Goal: Book appointment/travel/reservation

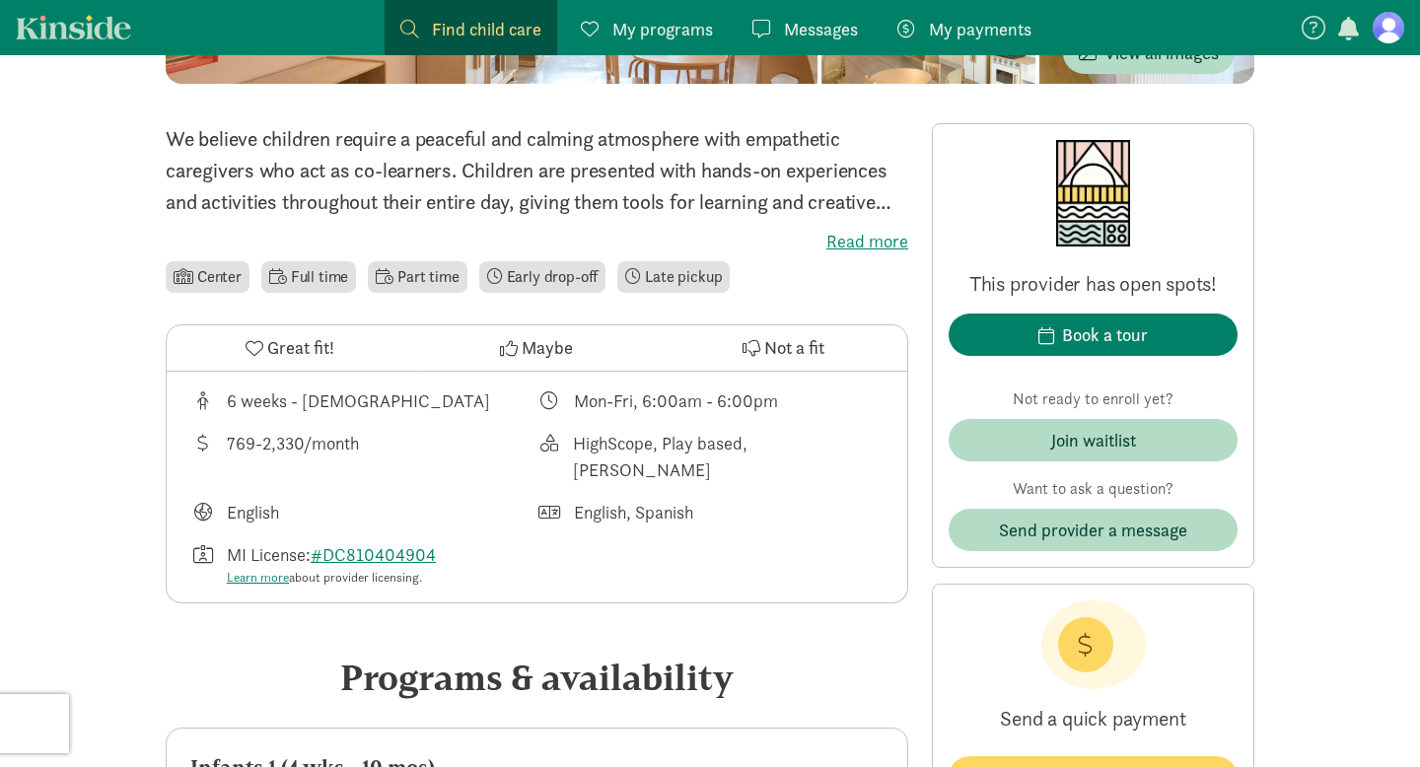
scroll to position [469, 0]
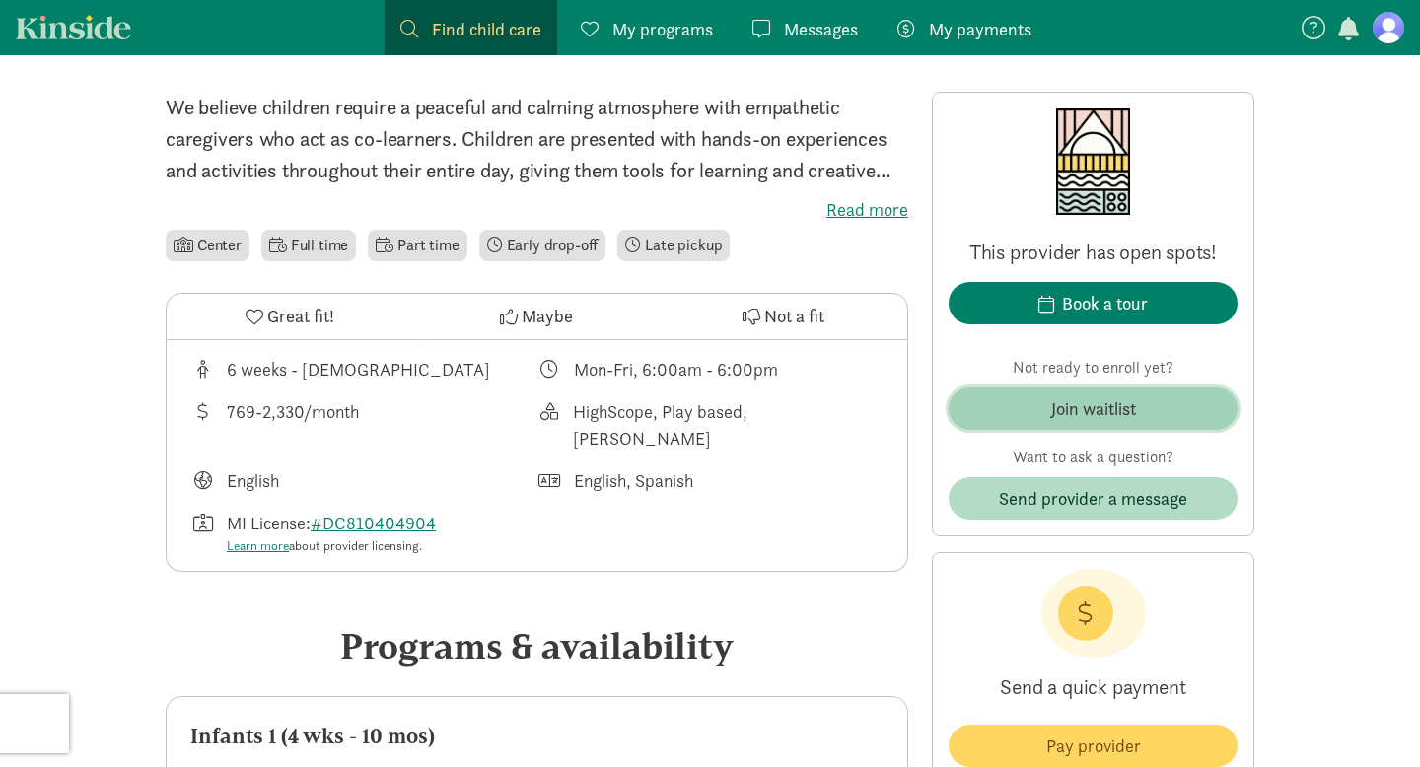
click at [1071, 408] on div "Join waitlist" at bounding box center [1093, 408] width 85 height 27
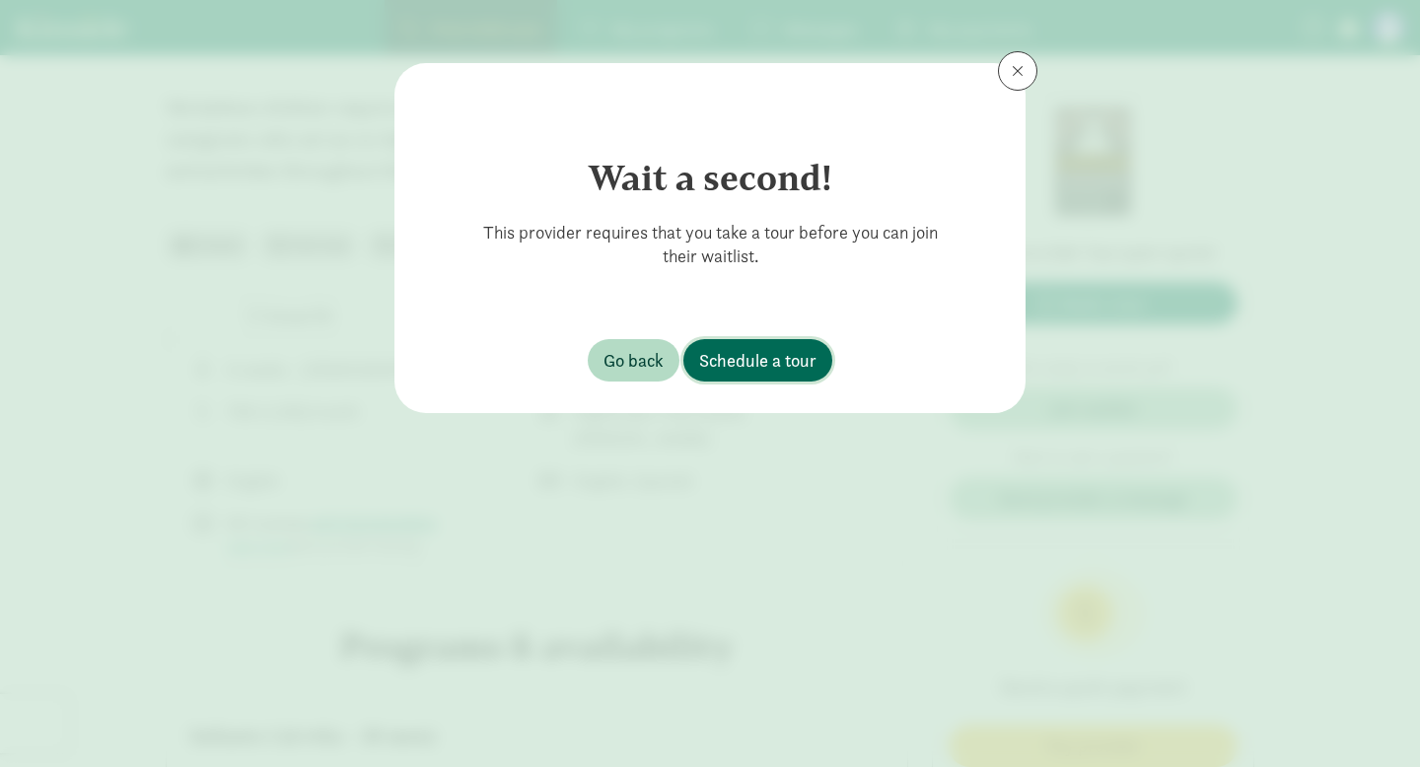
click at [792, 347] on span "Schedule a tour" at bounding box center [757, 360] width 117 height 27
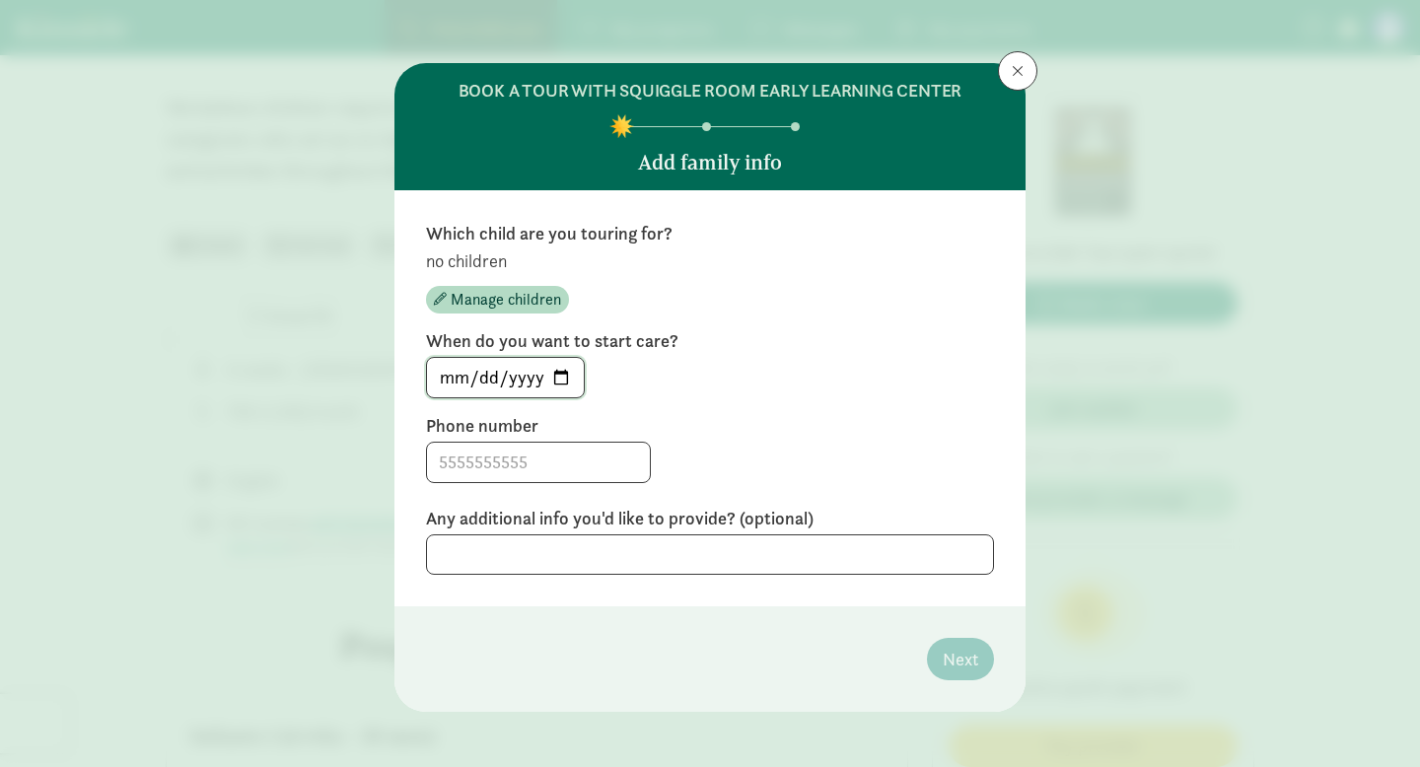
click at [560, 377] on input "2025-08-17" at bounding box center [505, 377] width 157 height 39
click at [679, 338] on label "When do you want to start care?" at bounding box center [710, 341] width 568 height 24
click at [549, 375] on input "2025-08-17" at bounding box center [505, 377] width 157 height 39
click at [558, 380] on input "2025-08-17" at bounding box center [505, 377] width 157 height 39
type input "2026-05-11"
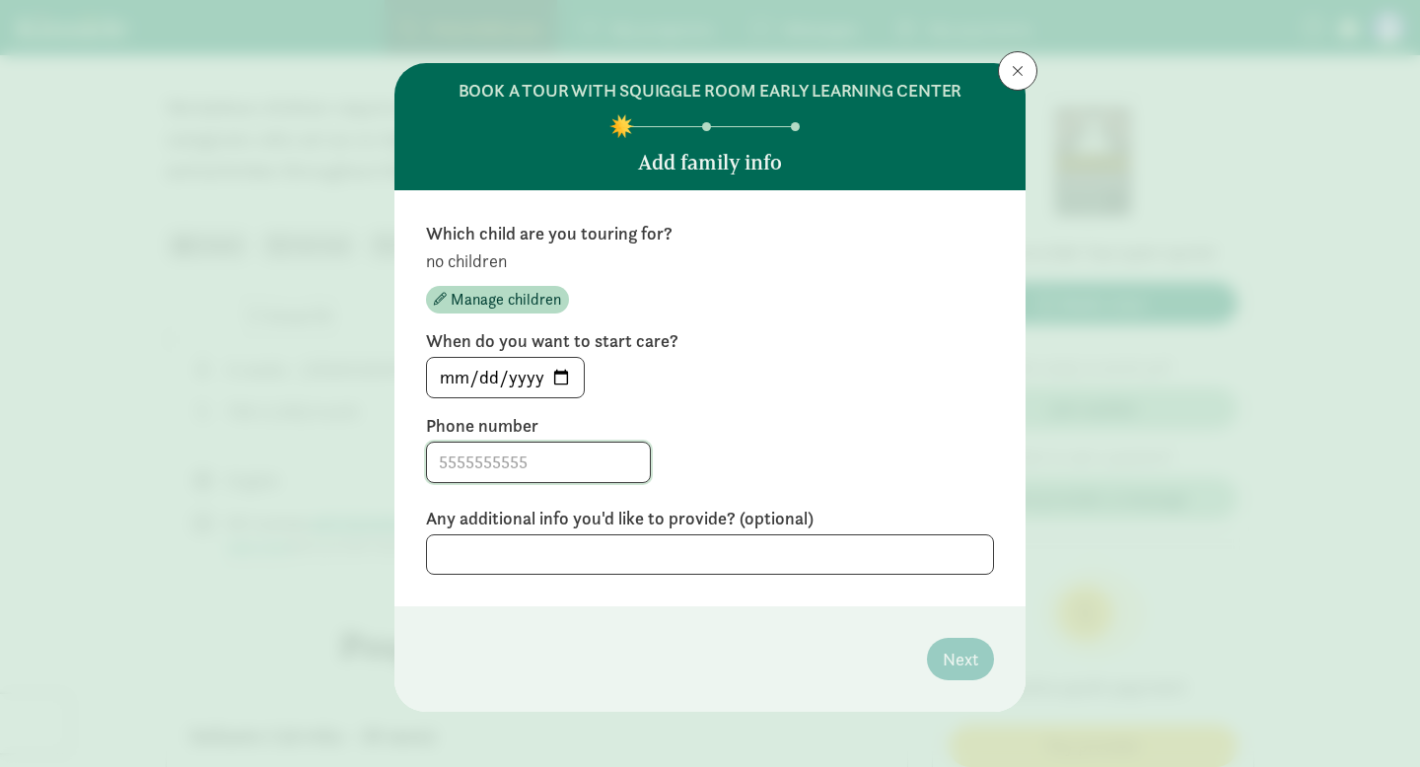
click at [576, 465] on input at bounding box center [538, 462] width 223 height 39
type input "6504382288"
click at [483, 304] on span "Manage children" at bounding box center [506, 300] width 110 height 24
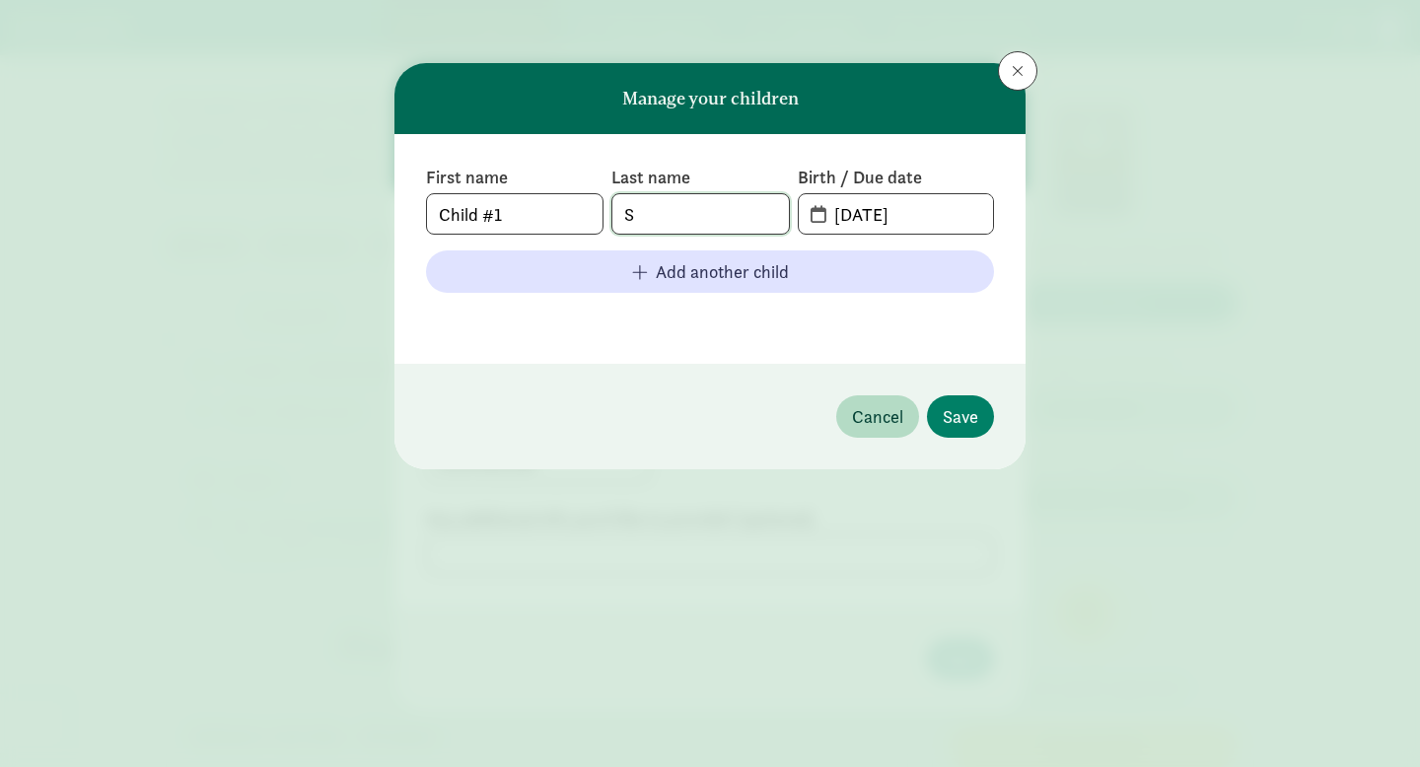
click at [685, 213] on input "S" at bounding box center [700, 213] width 176 height 39
type input "Schurz"
click at [929, 218] on input "08-17-2025" at bounding box center [907, 213] width 171 height 39
click at [891, 218] on input "08-17-2025" at bounding box center [907, 213] width 171 height 39
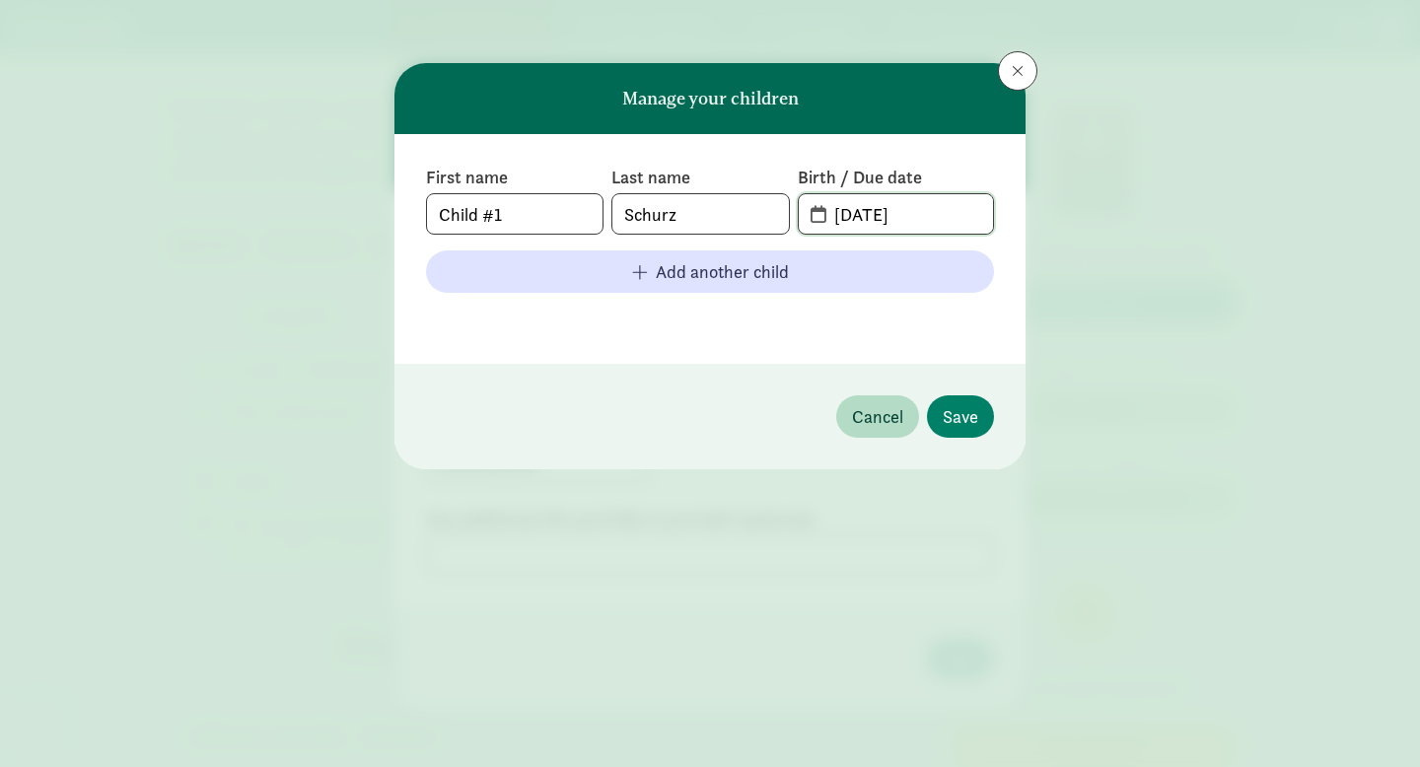
click at [891, 218] on input "08-17-2025" at bounding box center [907, 213] width 171 height 39
type input "12-09-2025"
click at [961, 411] on span "Save" at bounding box center [960, 416] width 35 height 27
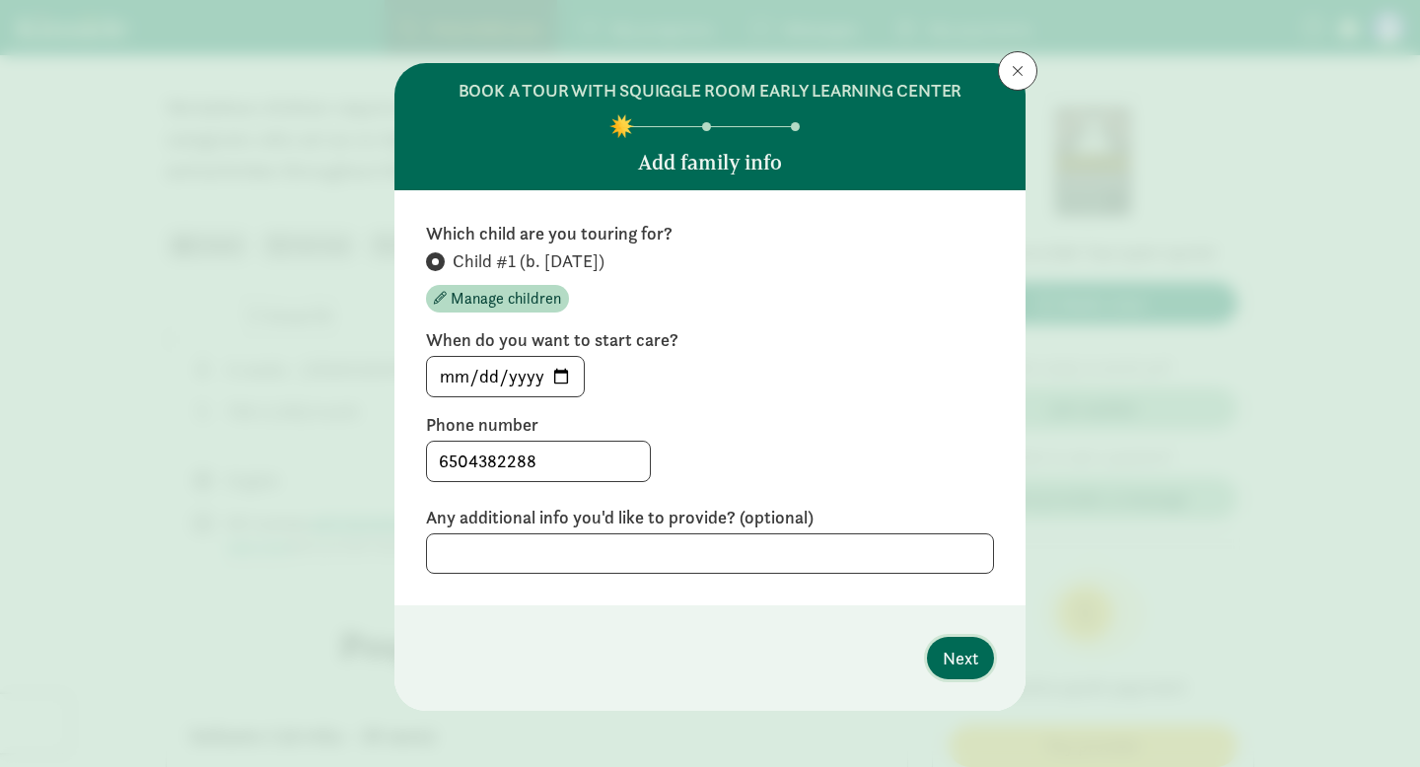
click at [957, 664] on span "Next" at bounding box center [960, 658] width 35 height 27
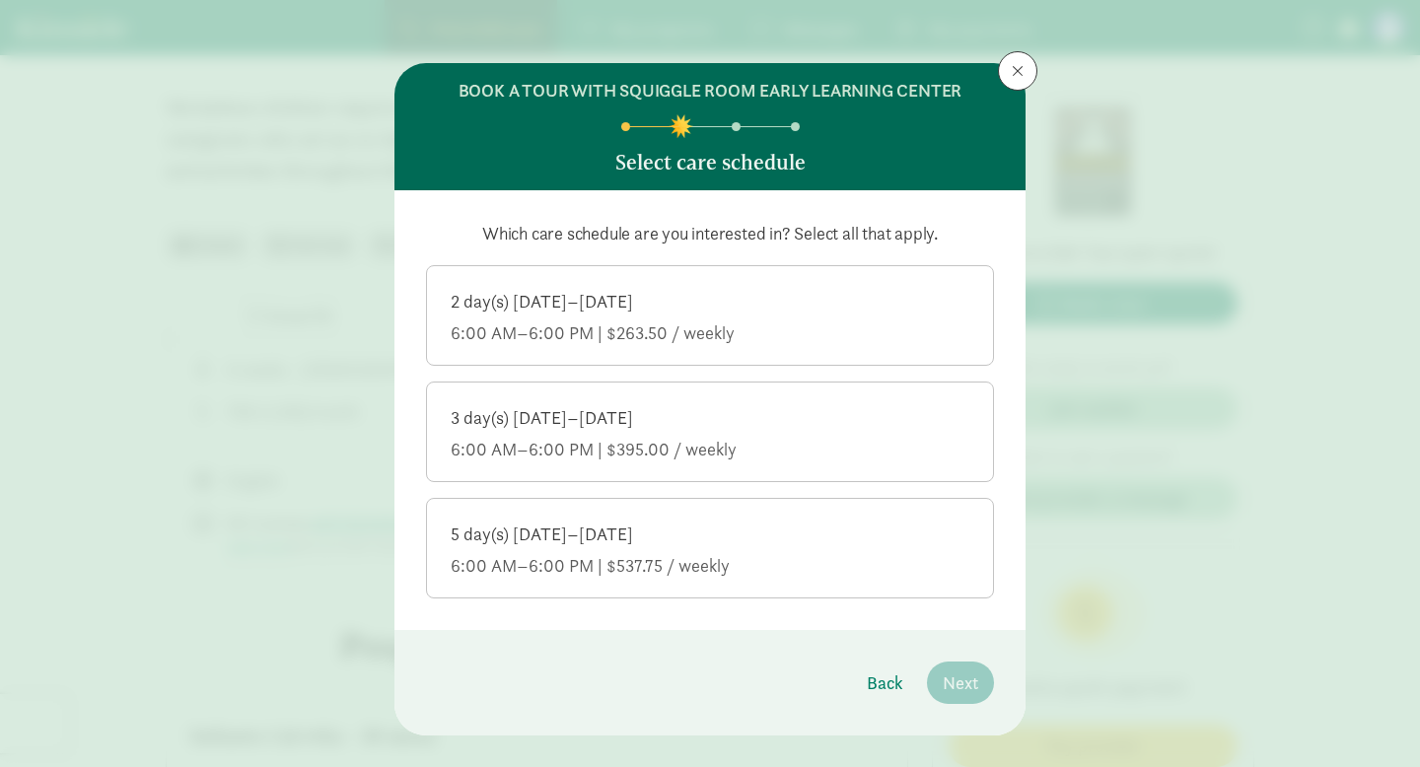
click at [783, 546] on div "5 day(s) Monday–Friday 6:00 AM–6:00 PM | $537.75 / weekly" at bounding box center [710, 550] width 519 height 55
click at [0, 0] on input "5 day(s) Monday–Friday 6:00 AM–6:00 PM | $537.75 / weekly" at bounding box center [0, 0] width 0 height 0
click at [970, 679] on span "Next" at bounding box center [960, 683] width 35 height 27
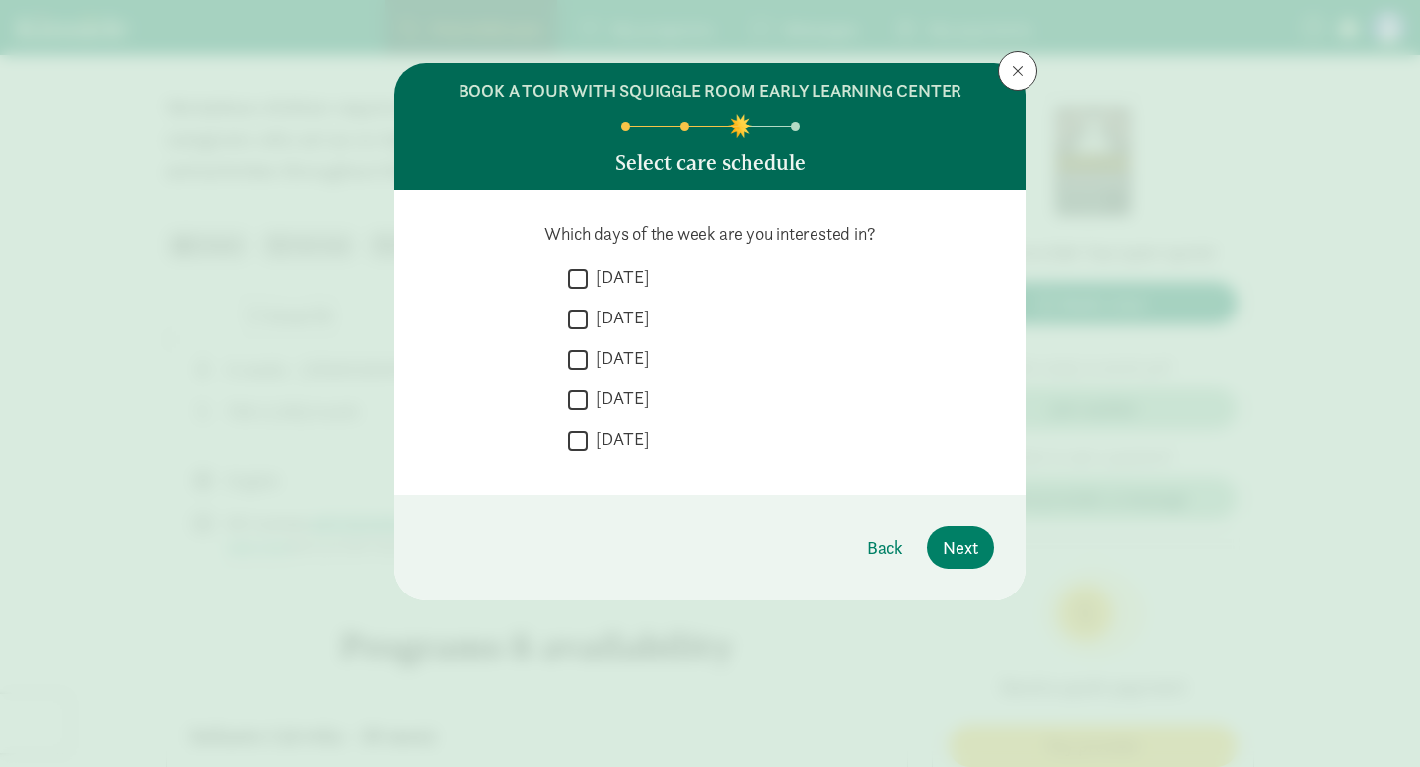
click at [579, 281] on input "Monday" at bounding box center [578, 278] width 20 height 27
checkbox input "true"
click at [574, 321] on input "Tuesday" at bounding box center [578, 319] width 20 height 27
checkbox input "true"
click at [579, 367] on input "Wednesday" at bounding box center [578, 359] width 20 height 27
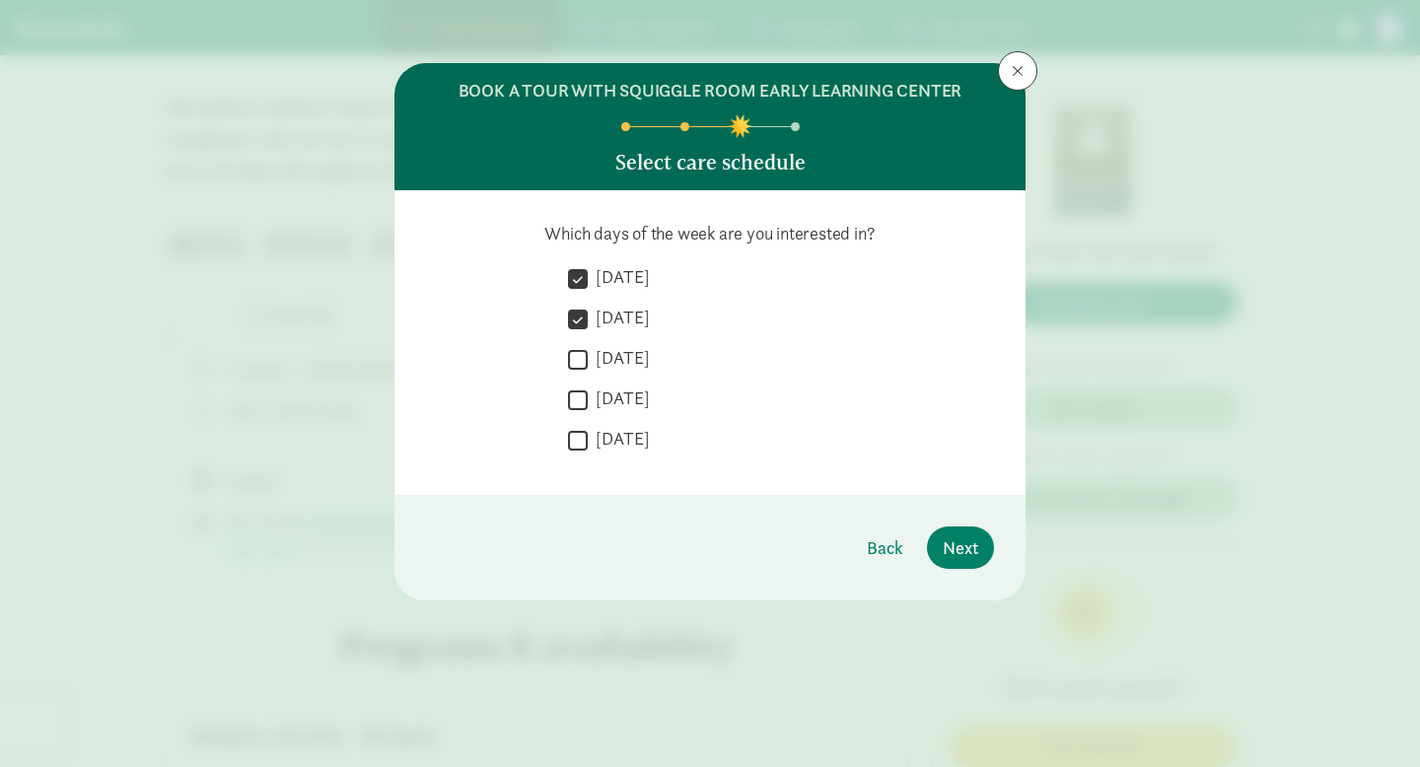
checkbox input "true"
click at [579, 408] on input "Thursday" at bounding box center [578, 400] width 20 height 27
checkbox input "true"
click at [579, 445] on input "Friday" at bounding box center [578, 440] width 20 height 27
checkbox input "true"
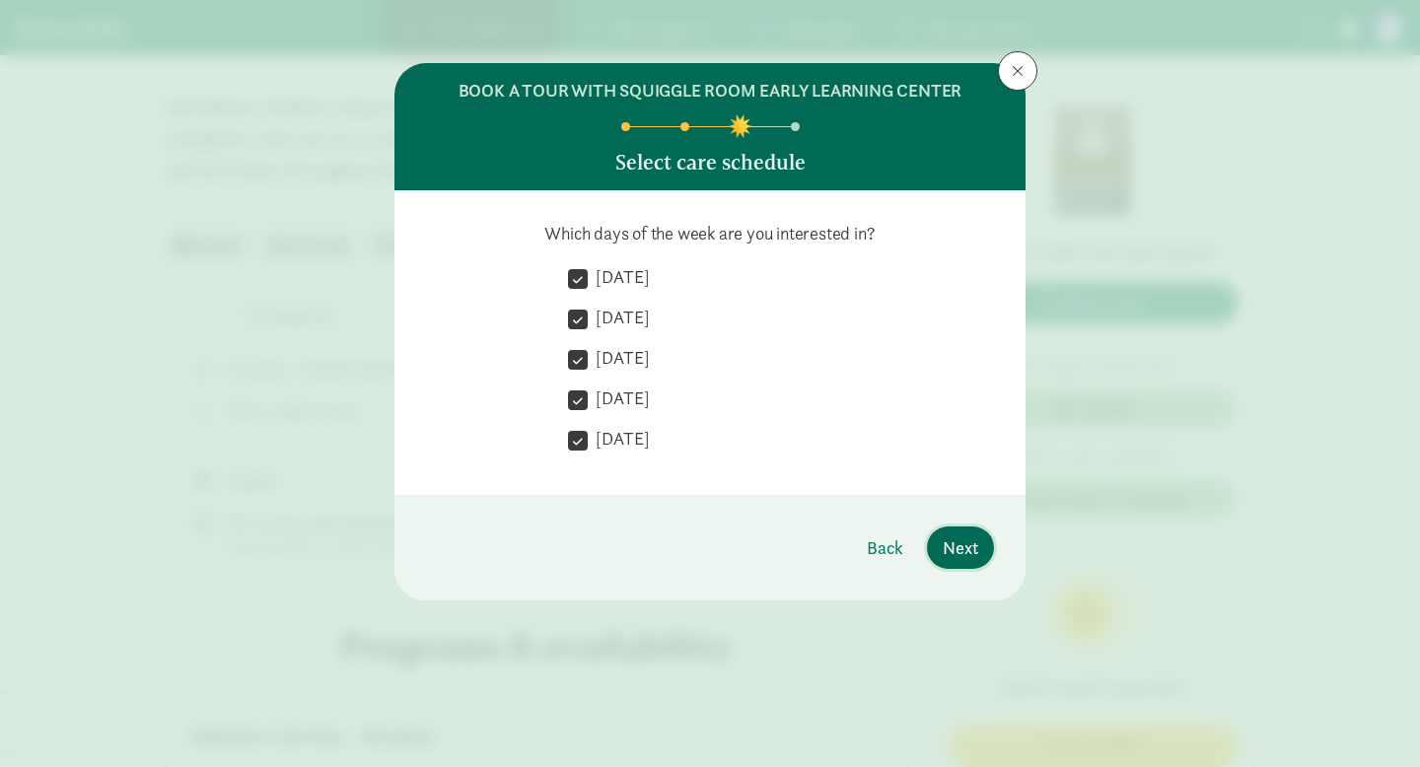
click at [951, 548] on span "Next" at bounding box center [960, 547] width 35 height 27
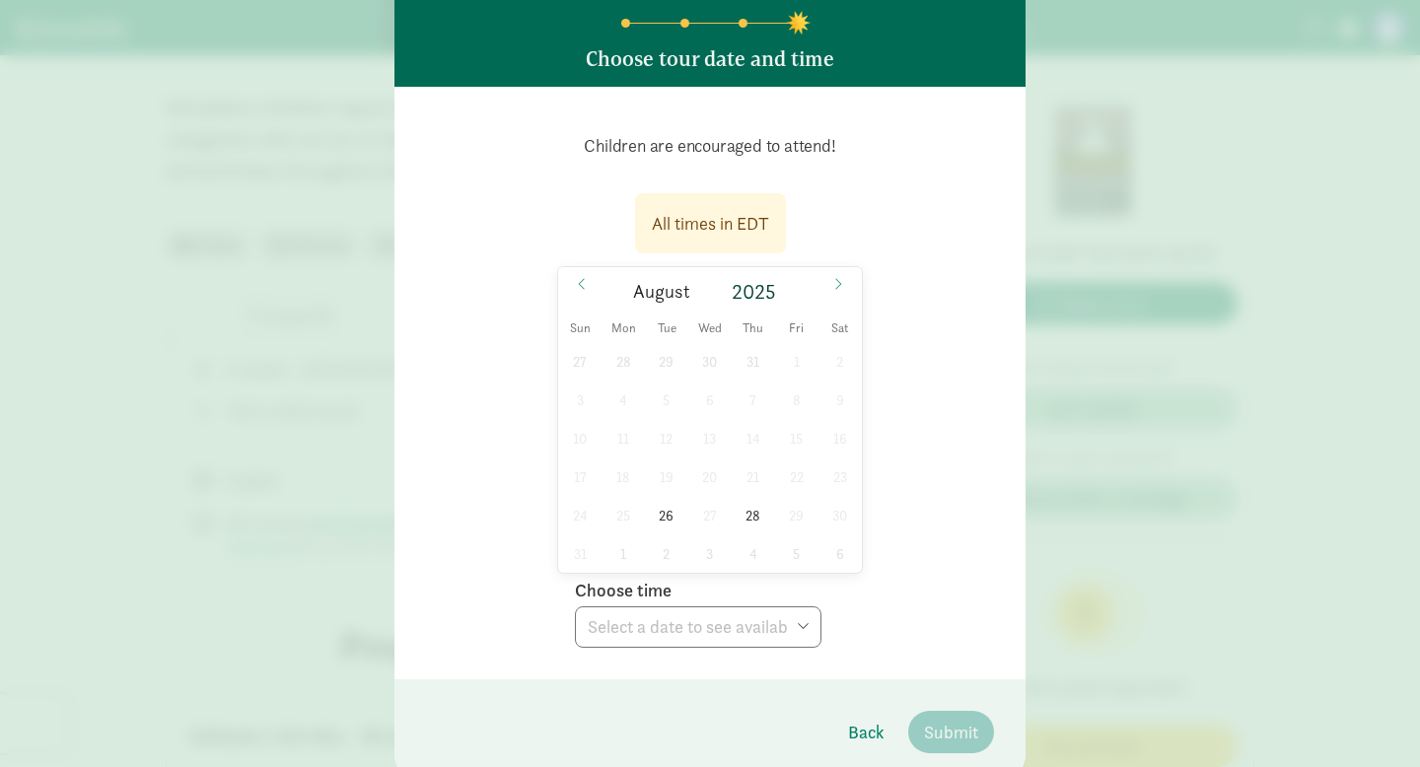
scroll to position [107, 0]
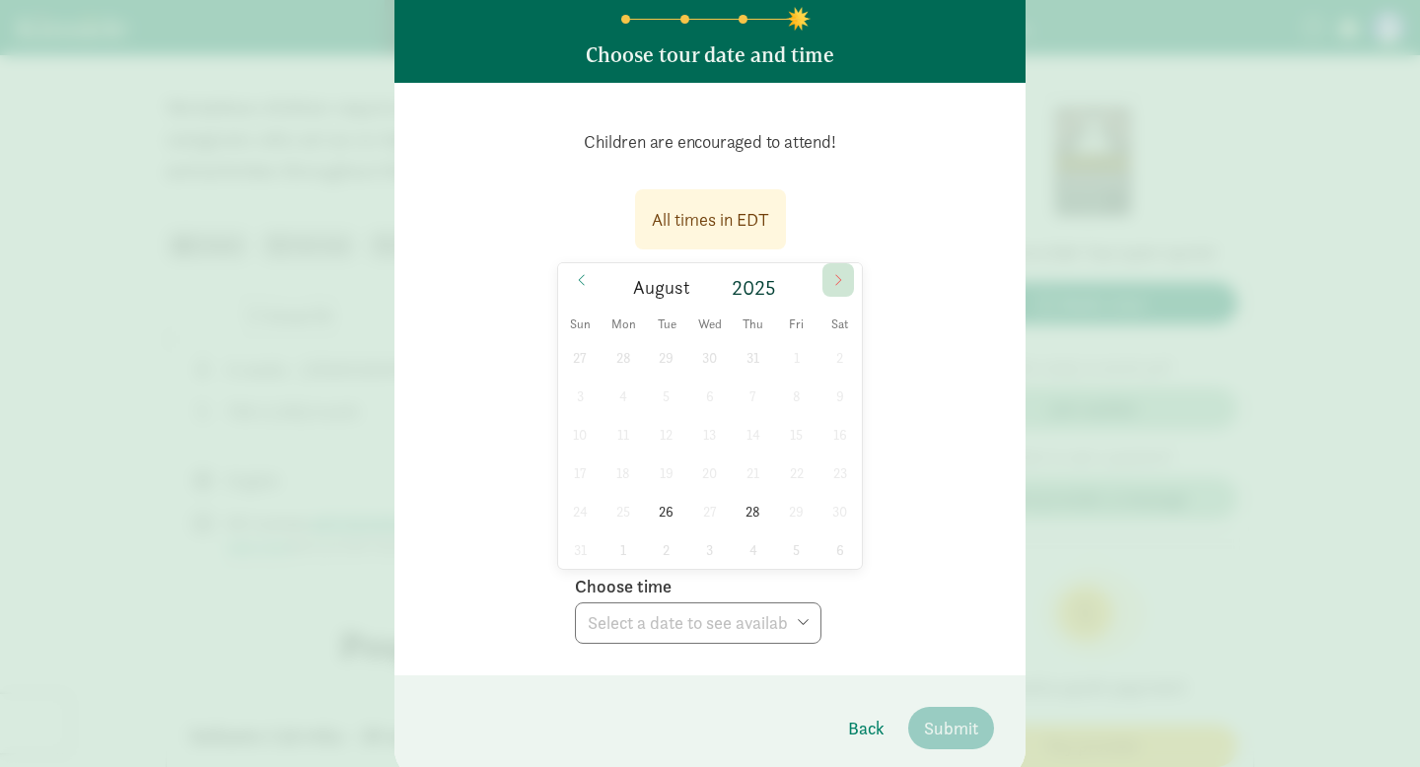
click at [837, 285] on icon at bounding box center [838, 280] width 12 height 14
click at [583, 275] on icon at bounding box center [582, 279] width 6 height 11
click at [668, 513] on span "26" at bounding box center [666, 511] width 38 height 38
click at [730, 624] on select "Choose time 05:00 PM 05:30 PM" at bounding box center [698, 623] width 247 height 41
click at [746, 513] on span "28" at bounding box center [753, 511] width 38 height 38
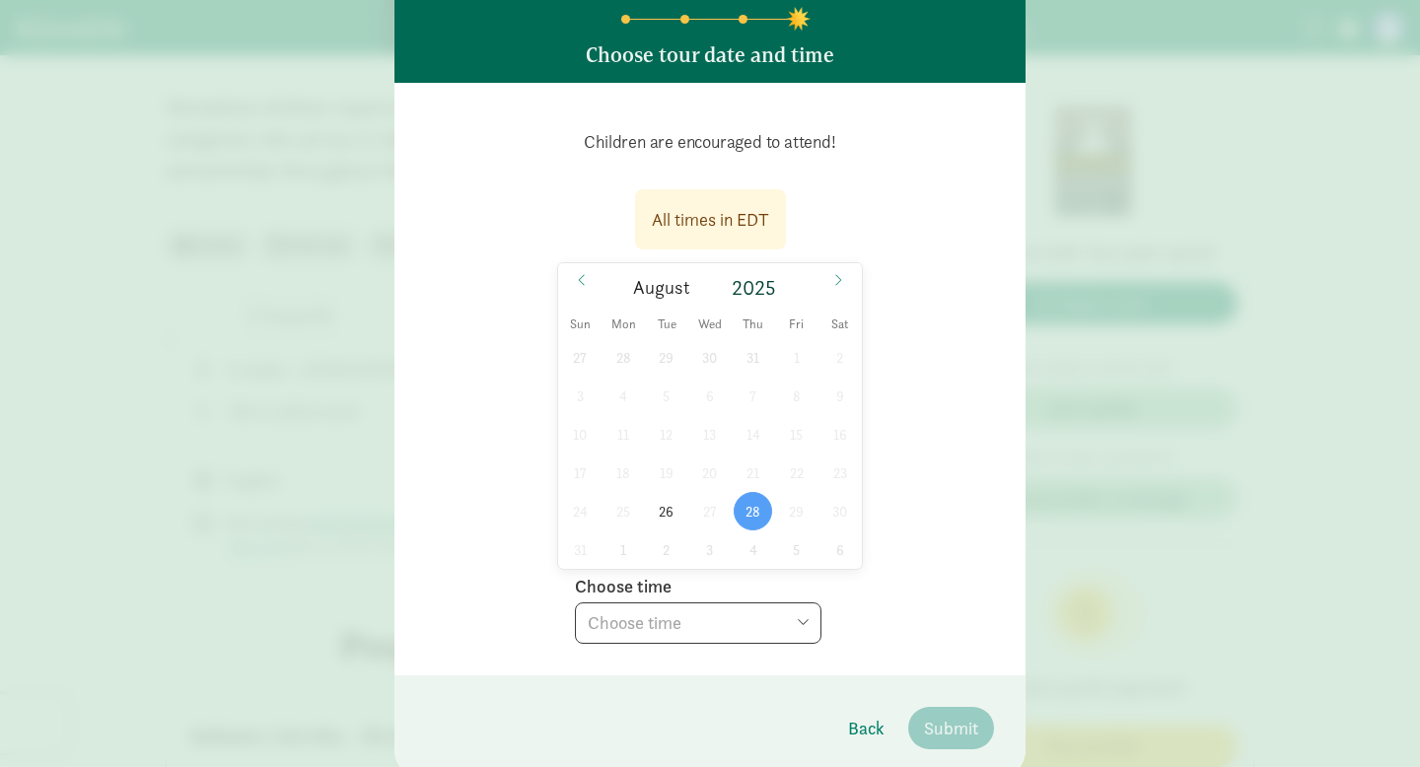
click at [669, 618] on select "Choose time 05:30 PM" at bounding box center [698, 623] width 247 height 41
click at [669, 514] on span "26" at bounding box center [666, 511] width 38 height 38
click at [697, 629] on select "Choose time 05:00 PM 05:30 PM" at bounding box center [698, 623] width 247 height 41
select select "2025-08-26T17:00:00.000-04:00"
click at [940, 724] on span "Submit" at bounding box center [951, 728] width 54 height 27
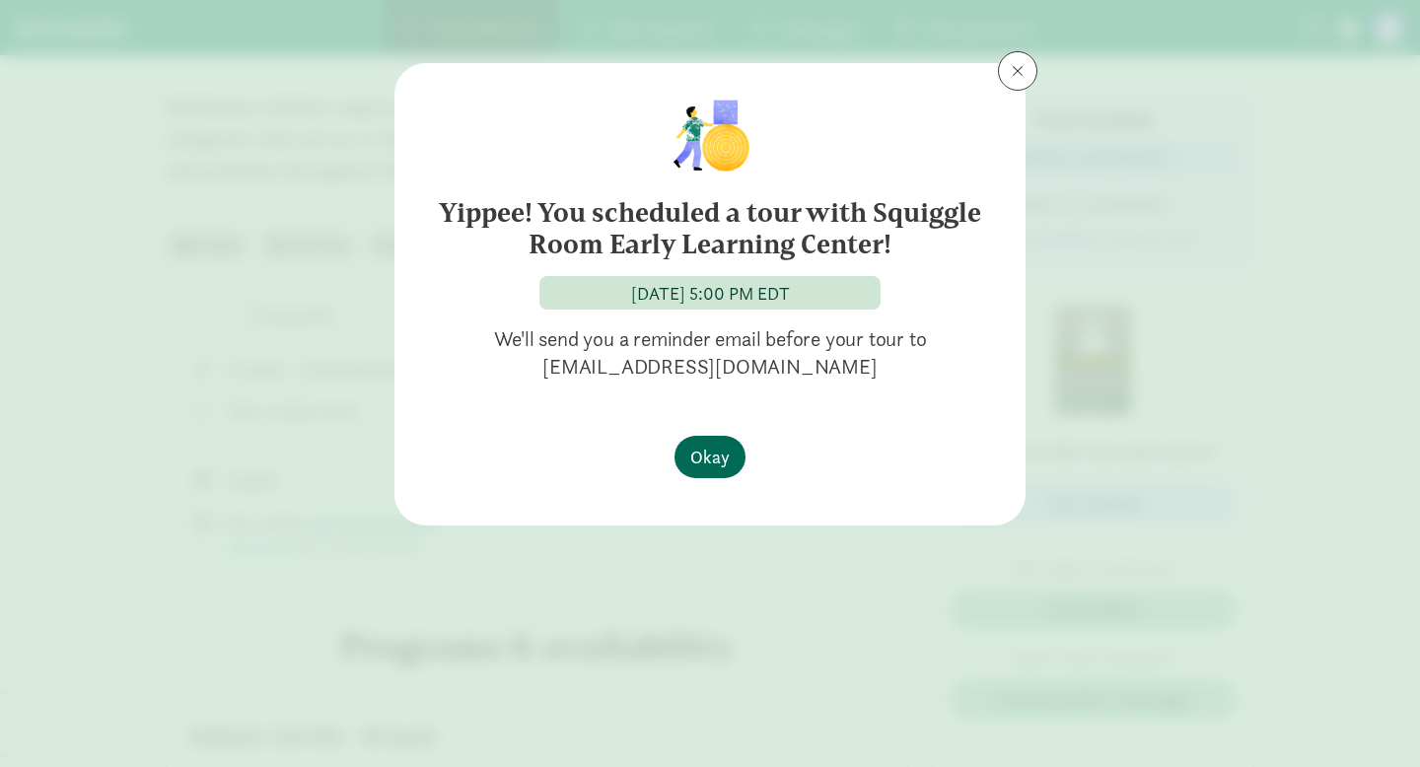
scroll to position [0, 0]
click at [708, 458] on span "Okay" at bounding box center [709, 457] width 39 height 27
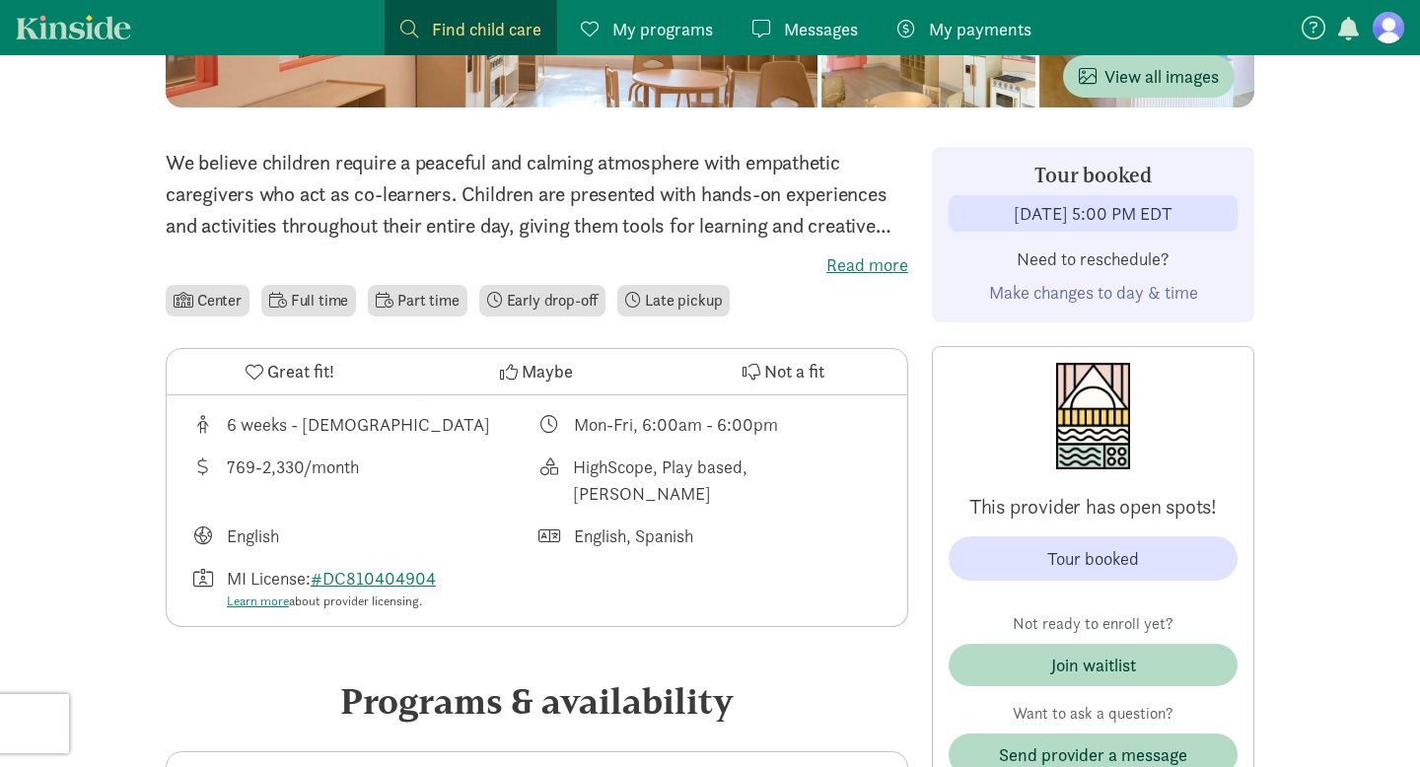
scroll to position [295, 0]
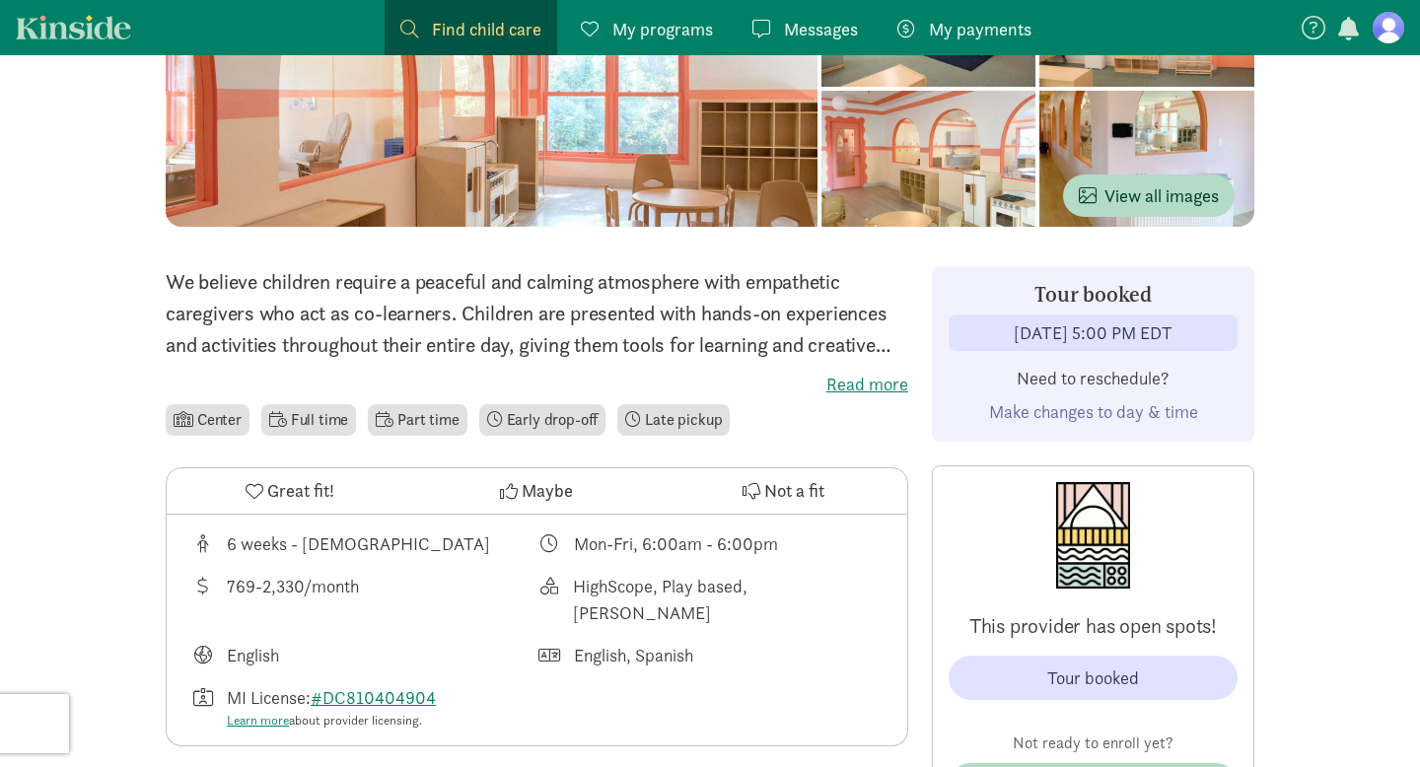
click at [640, 41] on span "My programs" at bounding box center [662, 29] width 101 height 27
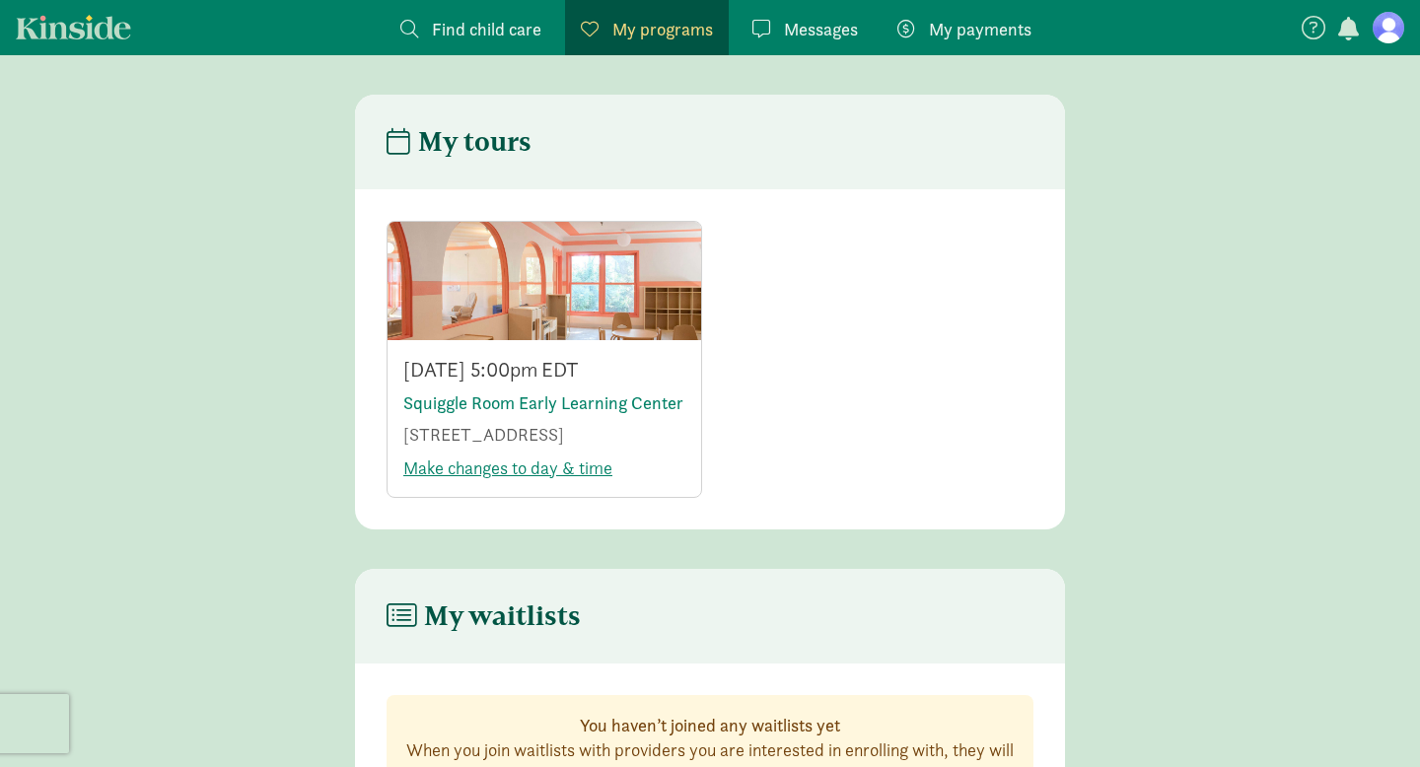
click at [967, 33] on span "My payments" at bounding box center [980, 29] width 103 height 27
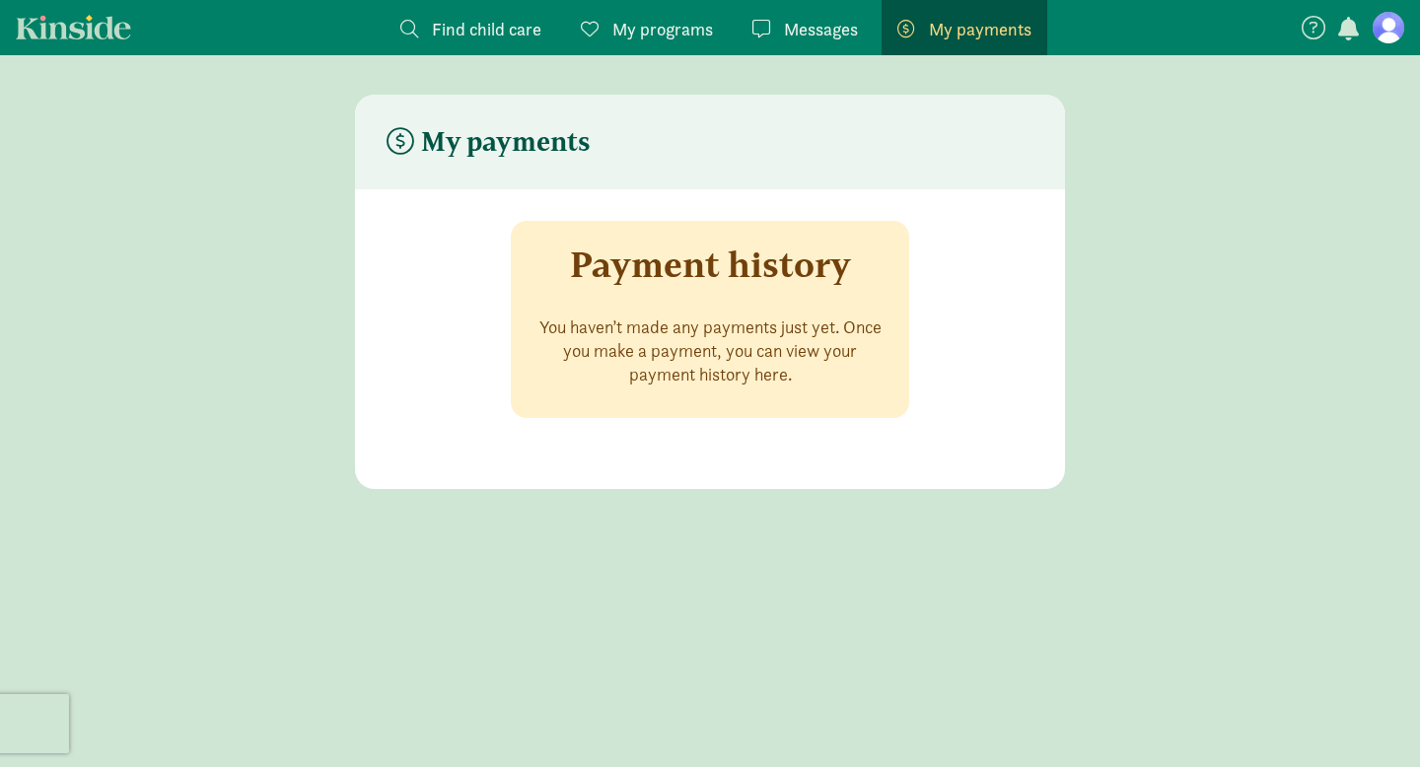
click at [491, 33] on span "Find child care" at bounding box center [486, 29] width 109 height 27
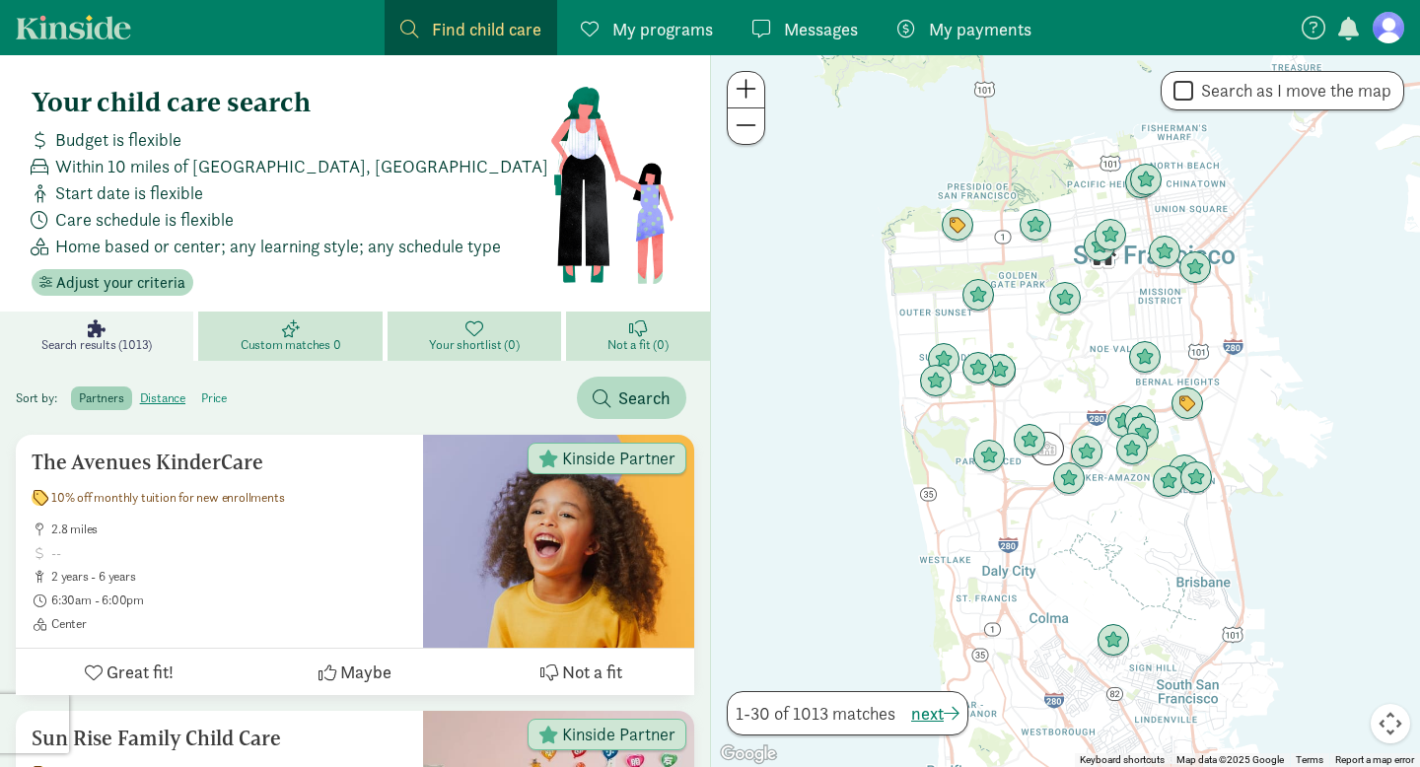
click at [219, 397] on label "price" at bounding box center [213, 399] width 41 height 24
click at [201, 390] on input "price" at bounding box center [201, 390] width 0 height 0
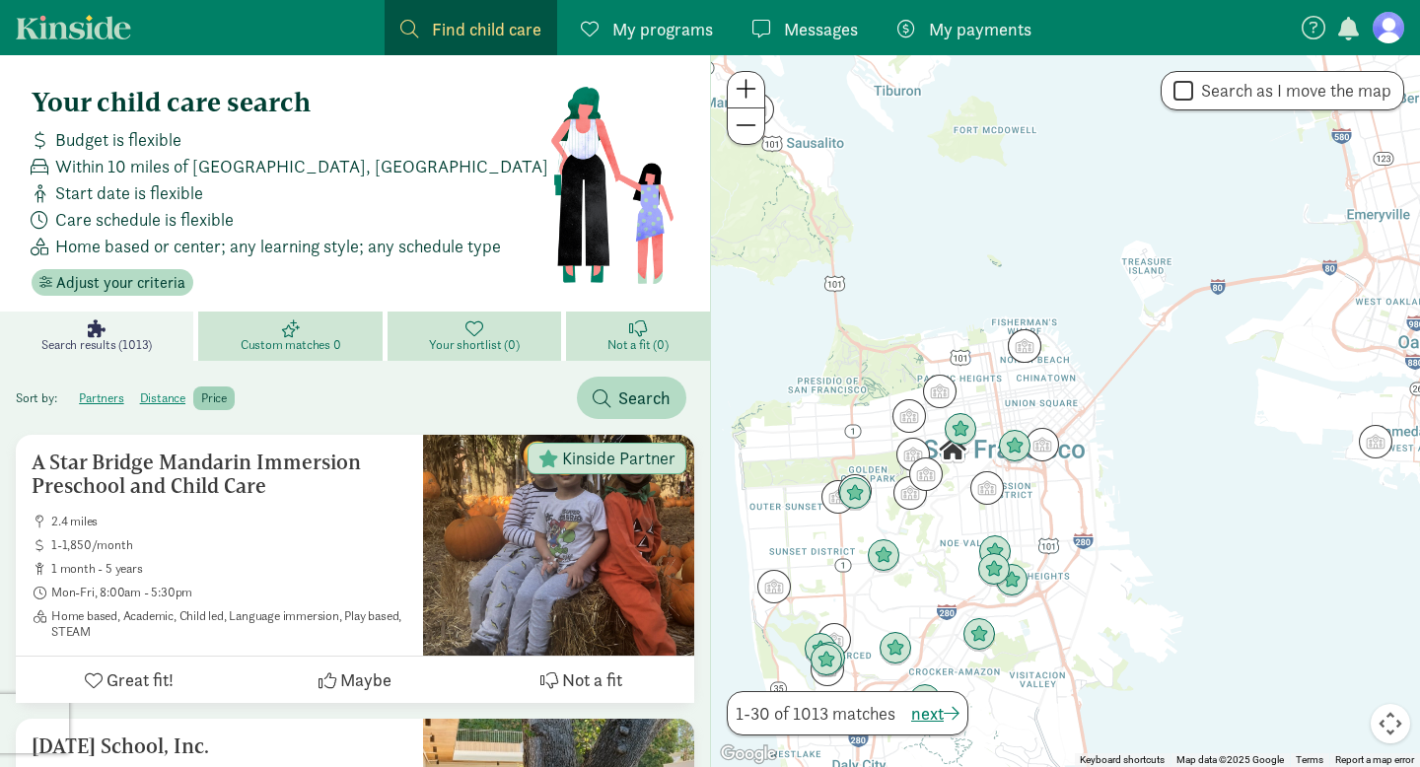
click at [84, 28] on link "Kinside" at bounding box center [73, 27] width 115 height 25
click at [654, 32] on span "My programs" at bounding box center [662, 29] width 101 height 27
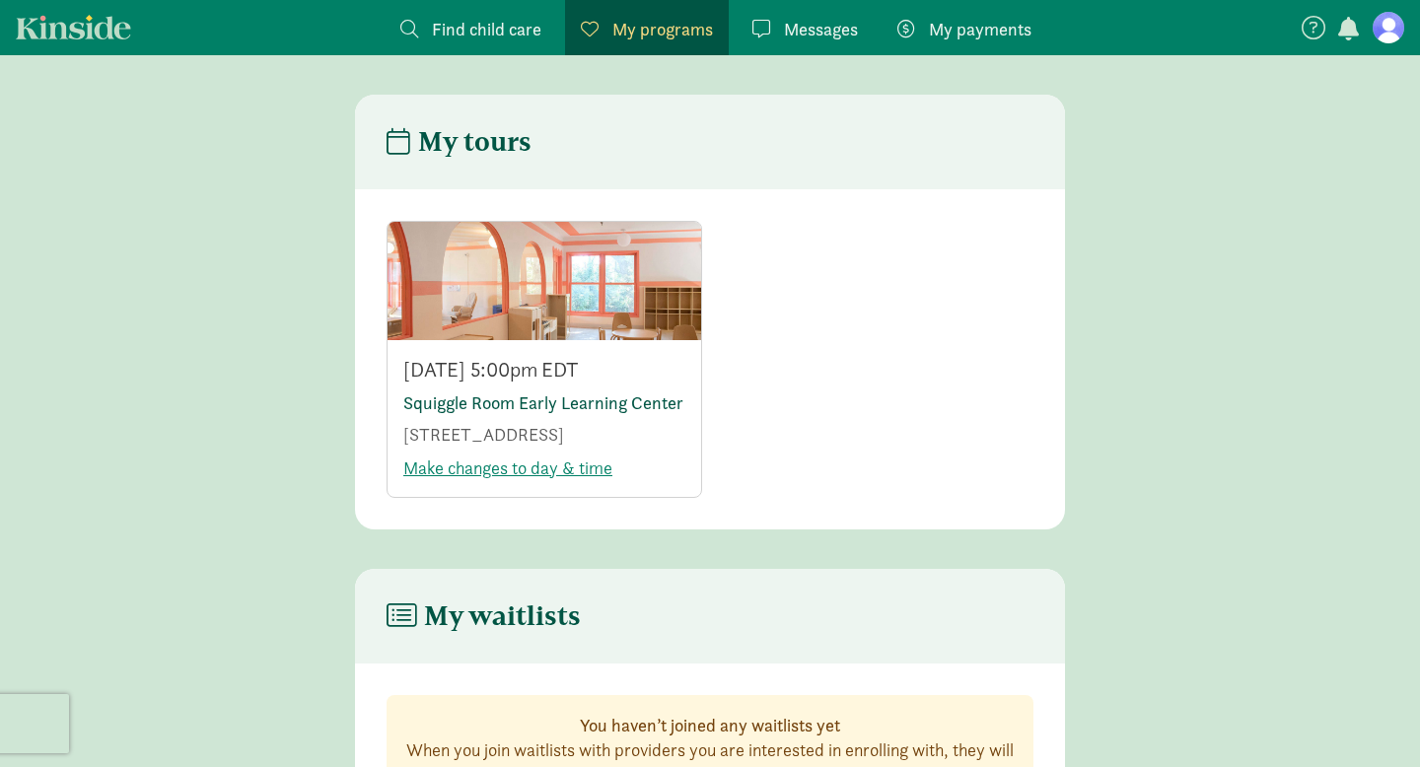
click at [589, 408] on link "Squiggle Room Early Learning Center" at bounding box center [543, 402] width 280 height 23
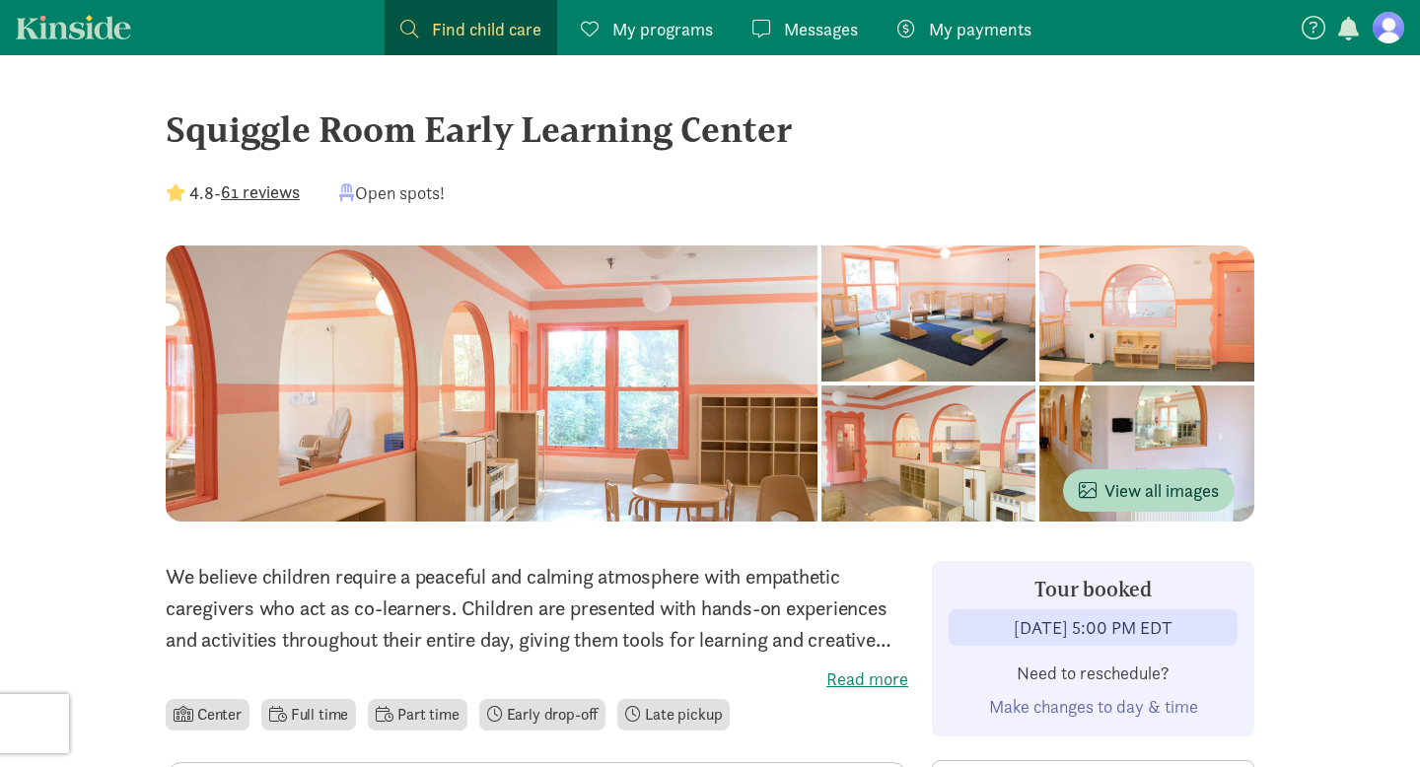
click at [1039, 287] on div at bounding box center [1146, 314] width 215 height 136
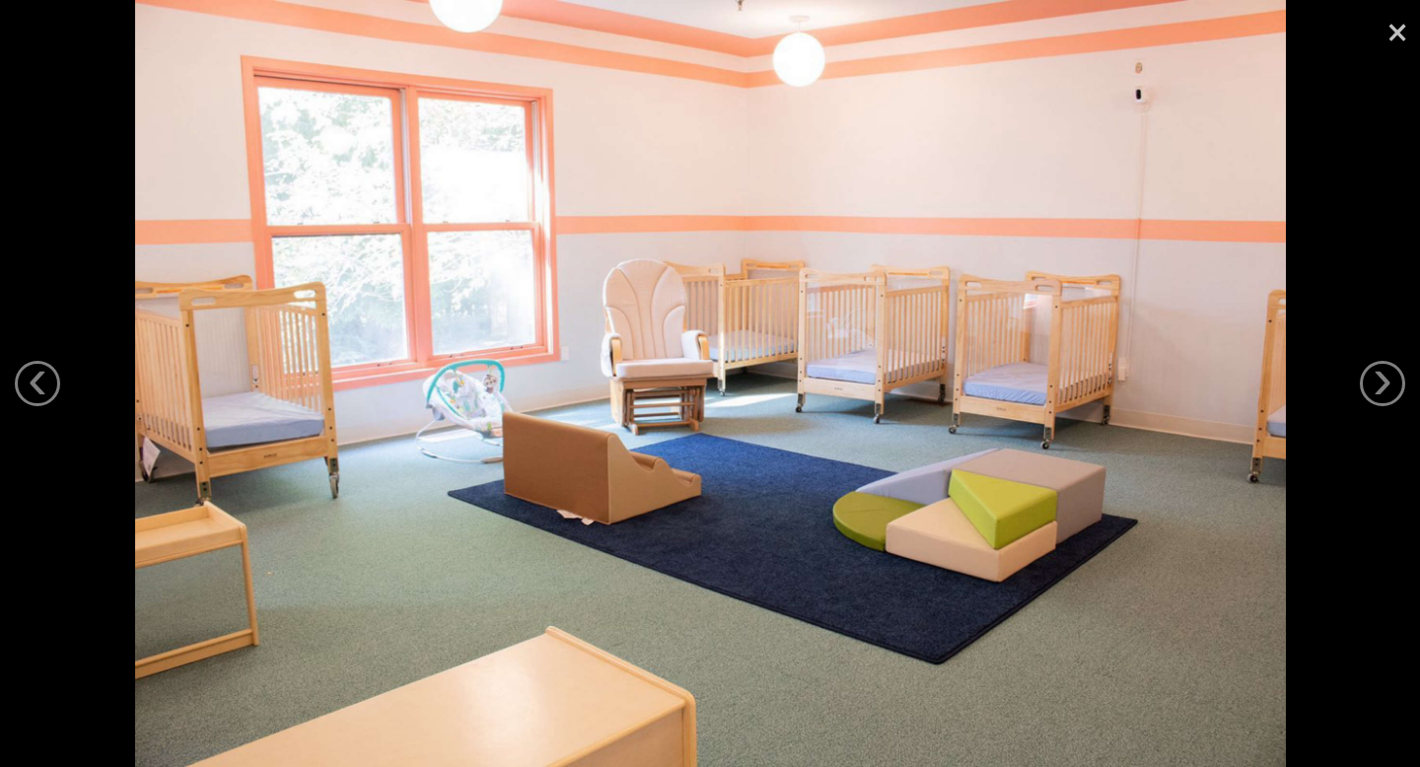
click at [1400, 31] on link "×" at bounding box center [1397, 29] width 45 height 59
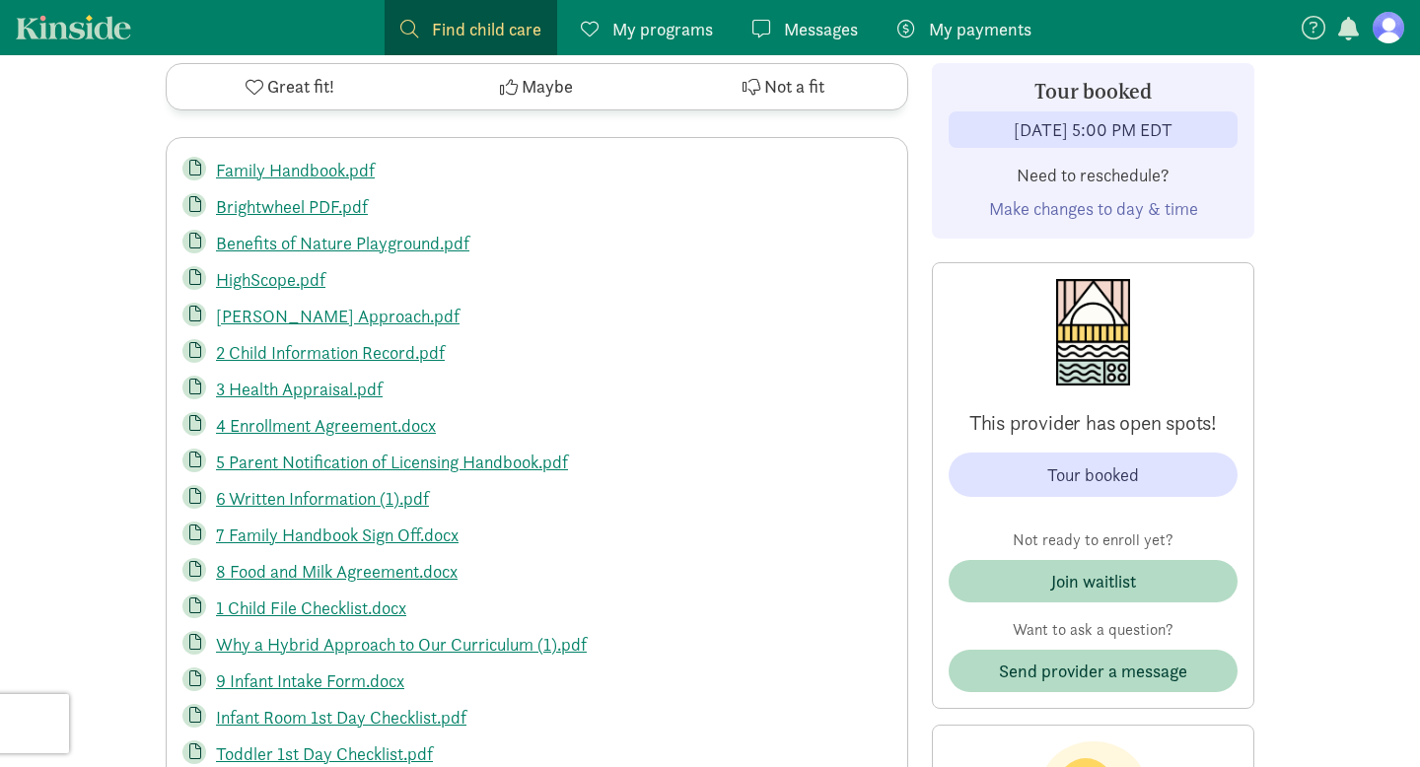
scroll to position [5637, 0]
click at [328, 304] on link "[PERSON_NAME] Approach.pdf" at bounding box center [338, 315] width 244 height 23
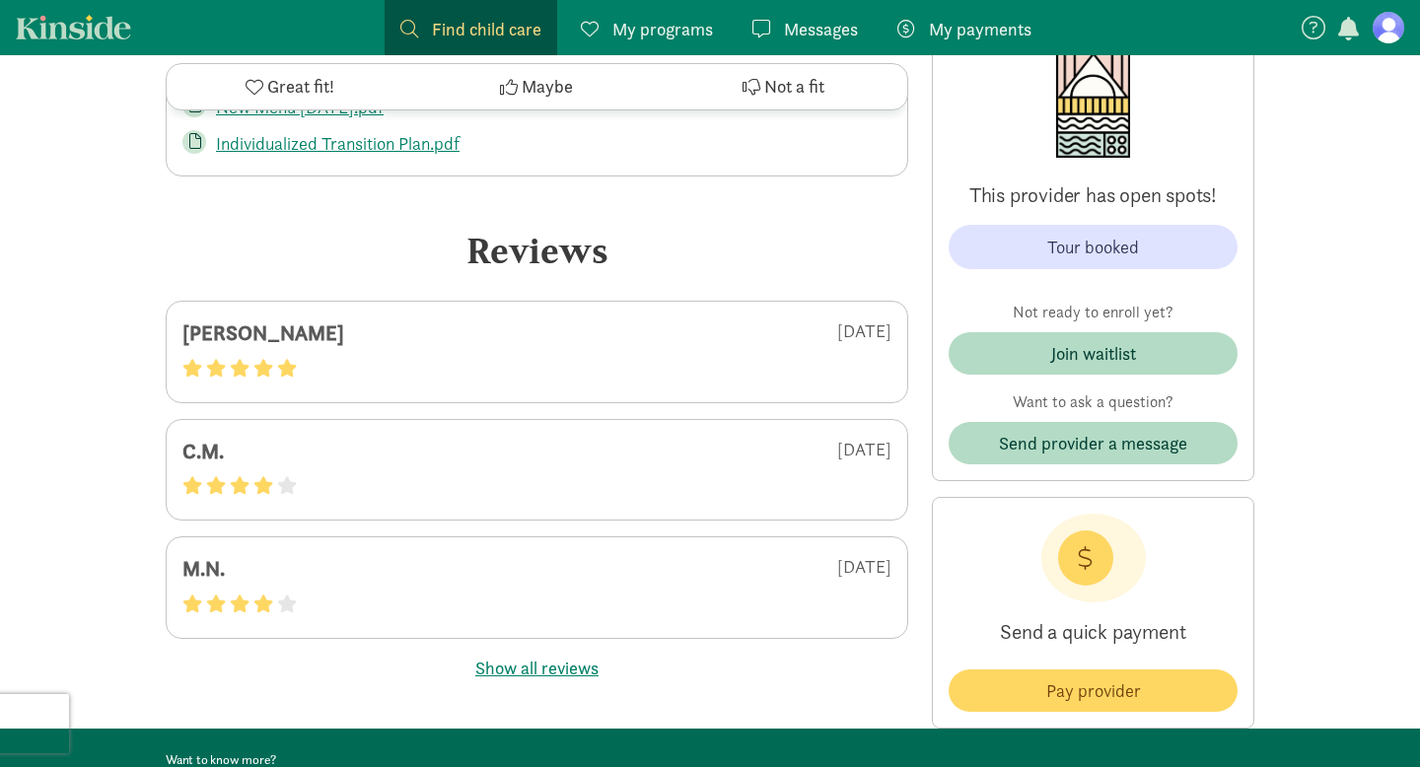
scroll to position [6655, 0]
